Goal: Use online tool/utility: Utilize a website feature to perform a specific function

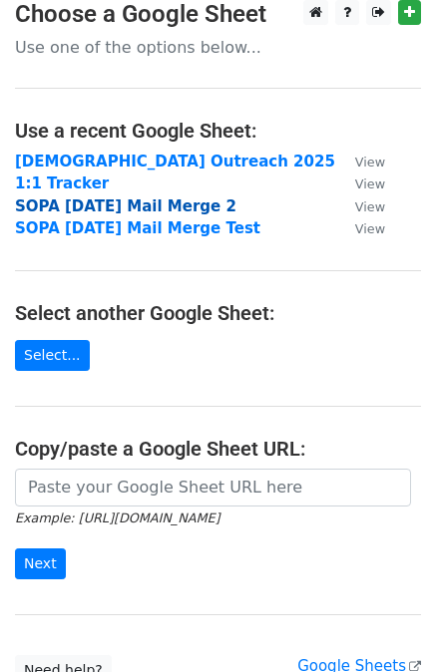
scroll to position [16, 0]
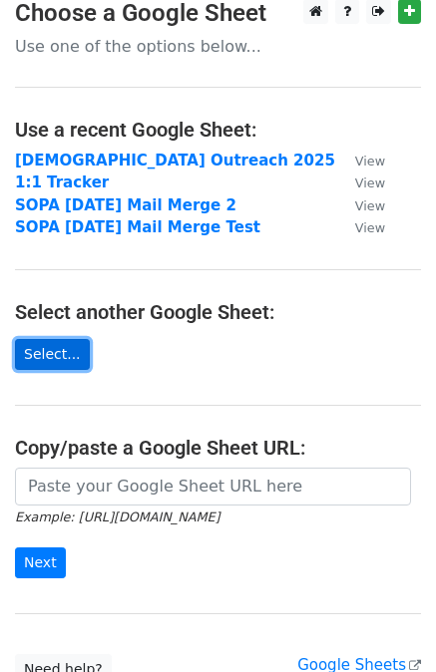
click at [54, 344] on link "Select..." at bounding box center [52, 354] width 75 height 31
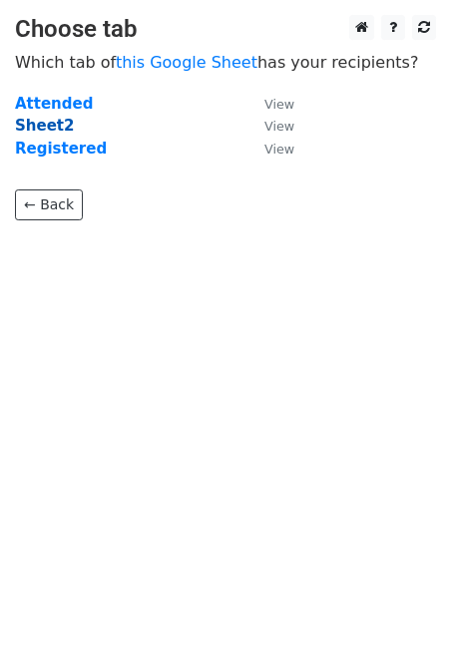
click at [44, 126] on strong "Sheet2" at bounding box center [44, 126] width 59 height 18
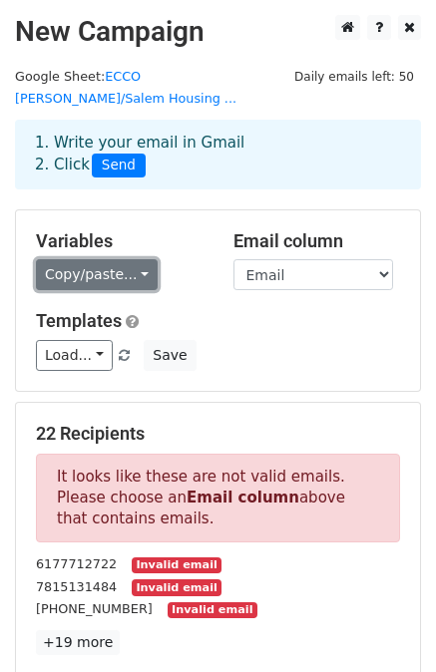
click at [91, 259] on link "Copy/paste..." at bounding box center [97, 274] width 122 height 31
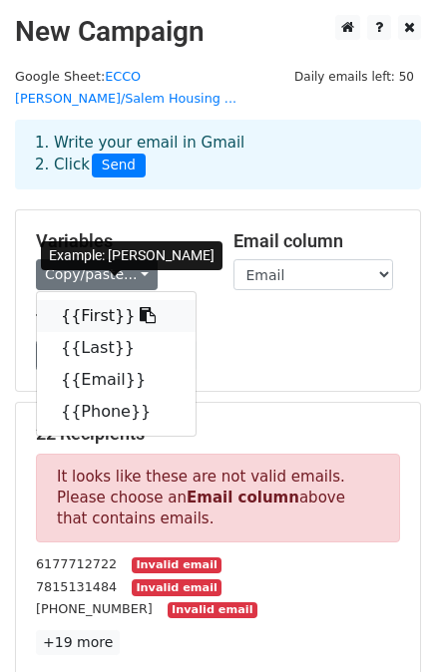
click at [92, 300] on link "{{First}}" at bounding box center [116, 316] width 159 height 32
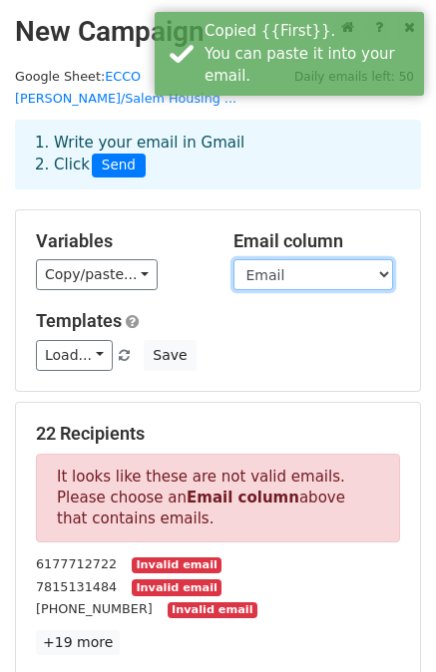
click at [247, 259] on select "First Last Email Phone" at bounding box center [313, 274] width 160 height 31
click at [233, 259] on select "First Last Email Phone" at bounding box center [313, 274] width 160 height 31
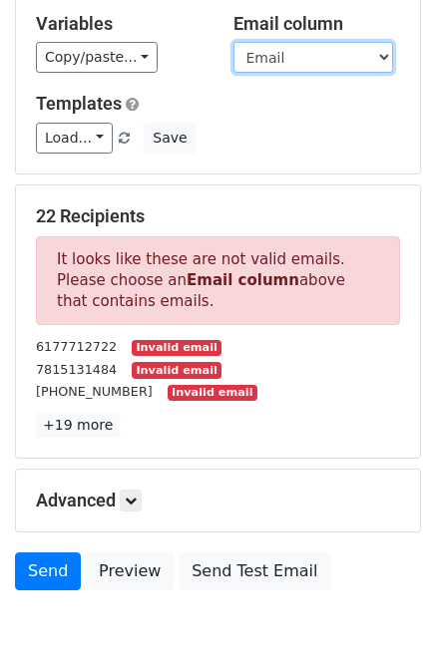
scroll to position [279, 0]
